Goal: Check status: Check status

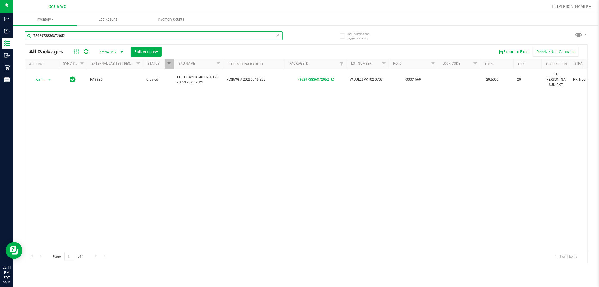
click at [110, 32] on input "7862973836872052" at bounding box center [154, 35] width 258 height 8
type input "2298172646325707"
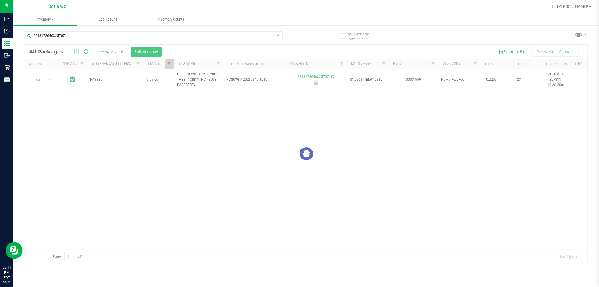
click at [105, 103] on div at bounding box center [306, 154] width 562 height 218
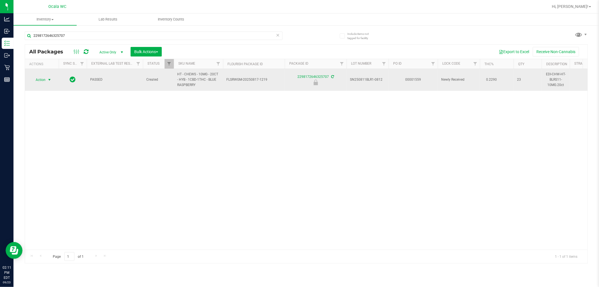
click at [45, 80] on span "Action" at bounding box center [38, 80] width 15 height 8
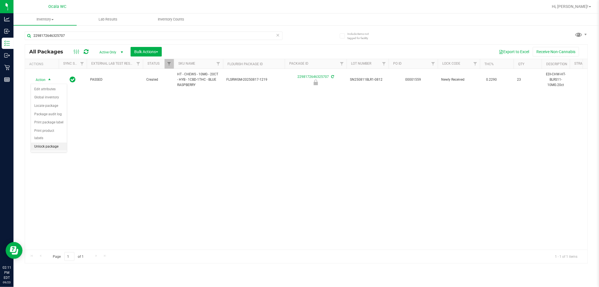
click at [50, 149] on li "Unlock package" at bounding box center [49, 146] width 36 height 8
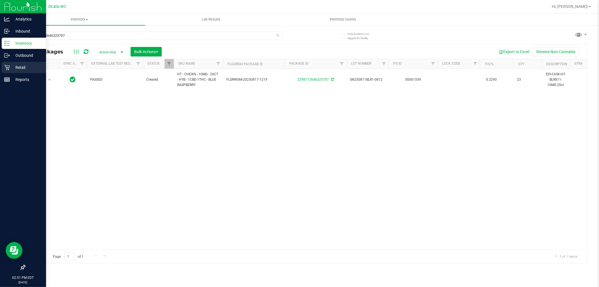
click at [12, 66] on p "Retail" at bounding box center [27, 67] width 34 height 7
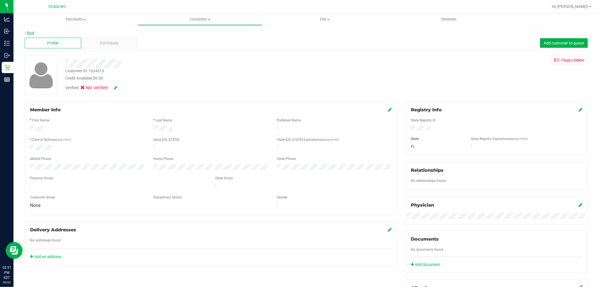
click at [31, 31] on link "Back" at bounding box center [30, 33] width 10 height 4
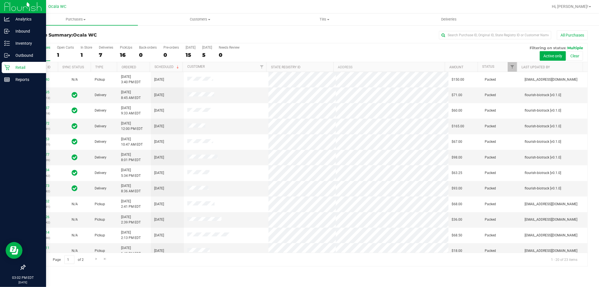
click at [10, 66] on p "Retail" at bounding box center [27, 67] width 34 height 7
click at [29, 64] on p "Retail" at bounding box center [27, 67] width 34 height 7
click at [16, 63] on div "Retail" at bounding box center [24, 67] width 44 height 11
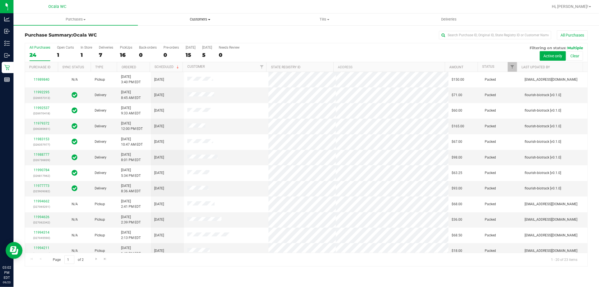
click at [207, 20] on span "Customers" at bounding box center [200, 19] width 124 height 5
click at [165, 31] on span "All customers" at bounding box center [158, 33] width 40 height 5
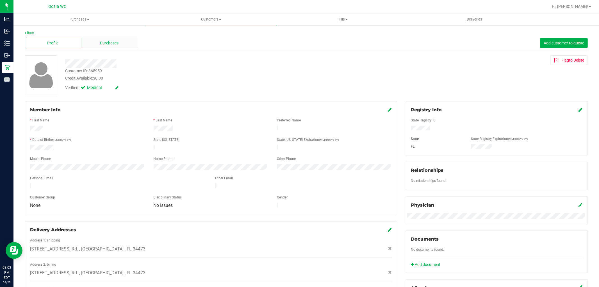
click at [109, 40] on span "Purchases" at bounding box center [109, 43] width 19 height 6
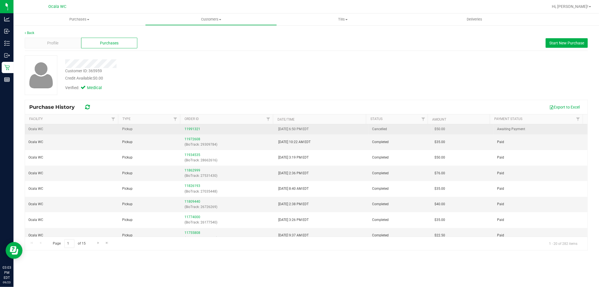
click at [196, 132] on td "11991321" at bounding box center [228, 129] width 94 height 10
click at [195, 129] on link "11991321" at bounding box center [192, 129] width 16 height 4
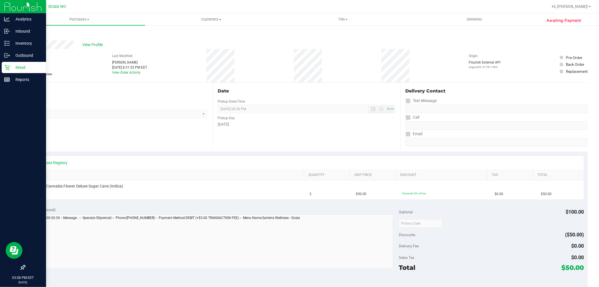
click at [19, 66] on p "Retail" at bounding box center [27, 67] width 34 height 7
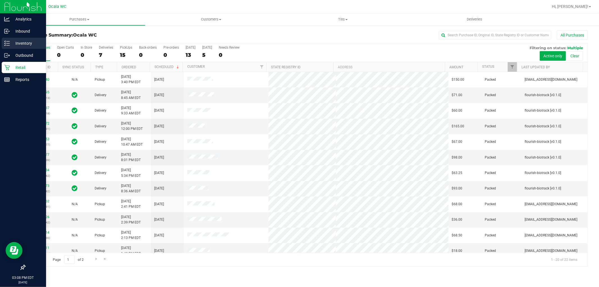
click at [24, 42] on p "Inventory" at bounding box center [27, 43] width 34 height 7
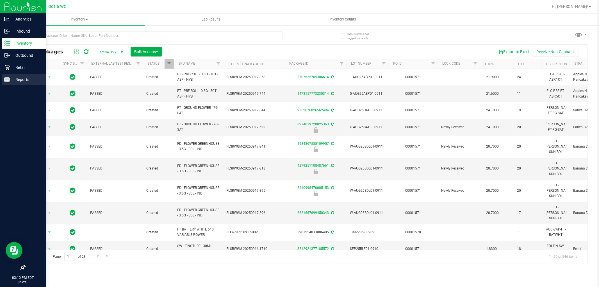
click at [18, 81] on p "Reports" at bounding box center [27, 79] width 34 height 7
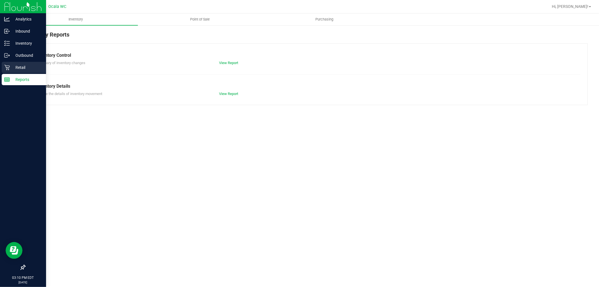
click at [20, 67] on p "Retail" at bounding box center [27, 67] width 34 height 7
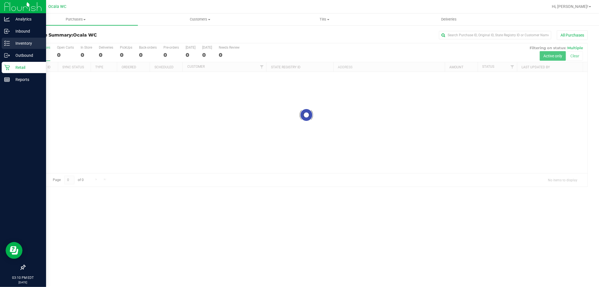
click at [24, 49] on div "Inventory" at bounding box center [24, 43] width 44 height 11
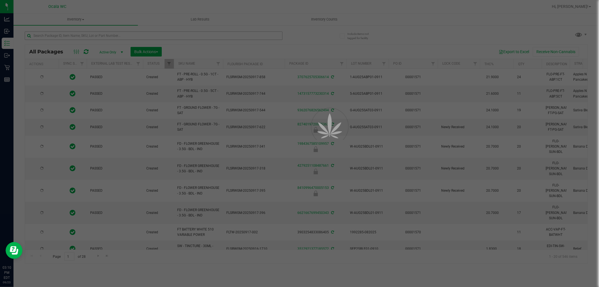
click at [80, 33] on div at bounding box center [299, 143] width 599 height 287
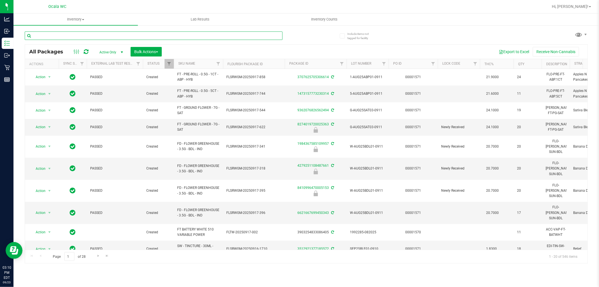
click at [80, 33] on input "text" at bounding box center [154, 35] width 258 height 8
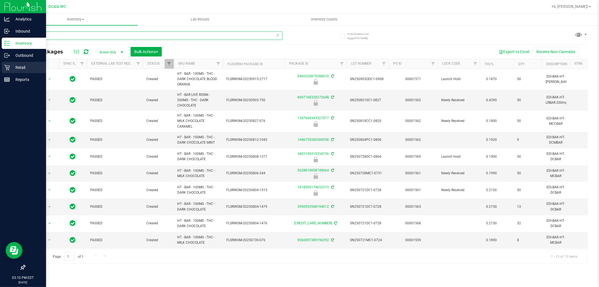
type input "choc"
click at [21, 65] on p "Retail" at bounding box center [27, 67] width 34 height 7
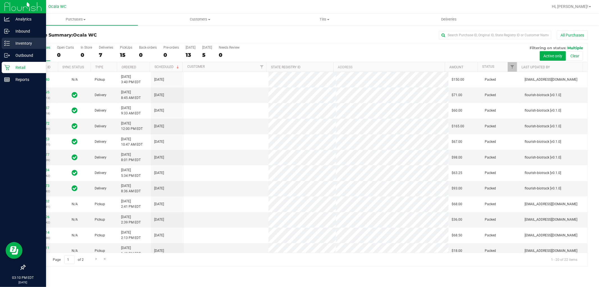
click at [14, 43] on p "Inventory" at bounding box center [27, 43] width 34 height 7
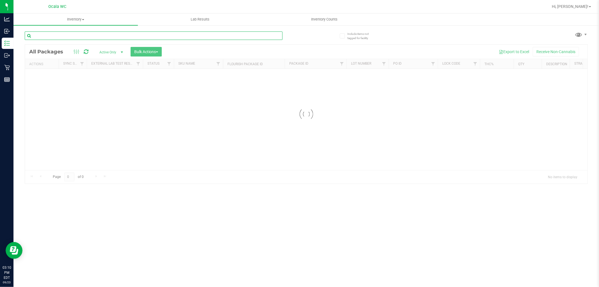
click at [88, 37] on input "text" at bounding box center [154, 35] width 258 height 8
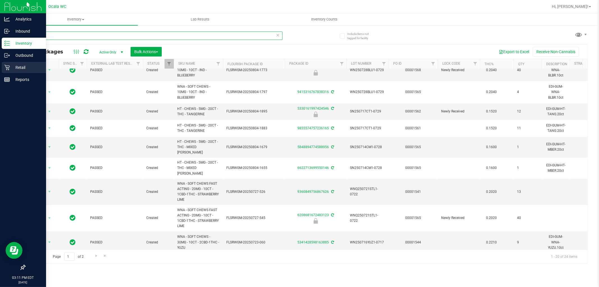
type input "chew"
click at [10, 70] on p "Retail" at bounding box center [27, 67] width 34 height 7
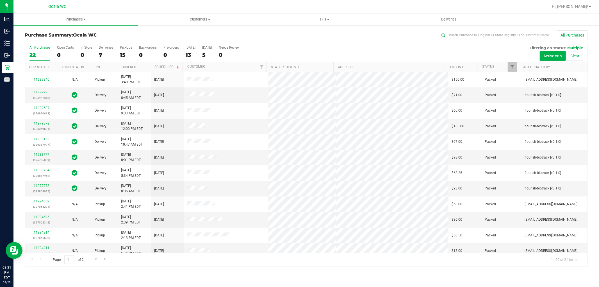
click at [338, 51] on div "All Purchases 22 Open Carts 0 In Store 0 Deliveries 7 PickUps 15 Back-orders 0 …" at bounding box center [306, 52] width 562 height 19
click at [335, 37] on div "All Purchases" at bounding box center [399, 35] width 375 height 10
